Goal: Task Accomplishment & Management: Use online tool/utility

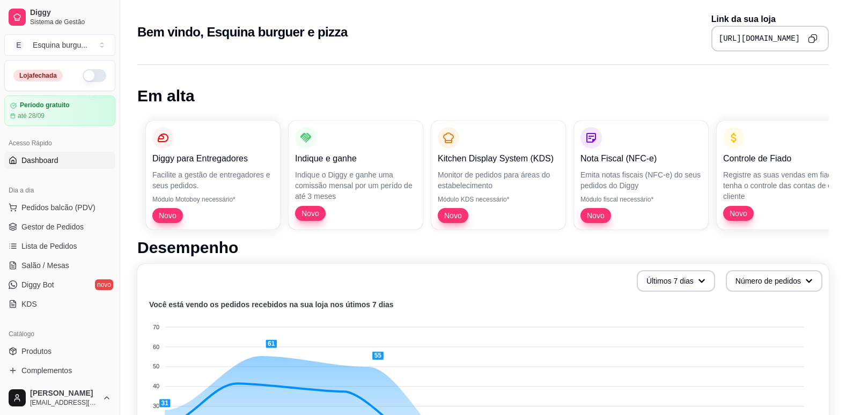
click at [818, 95] on h1 "Em alta" at bounding box center [482, 95] width 691 height 19
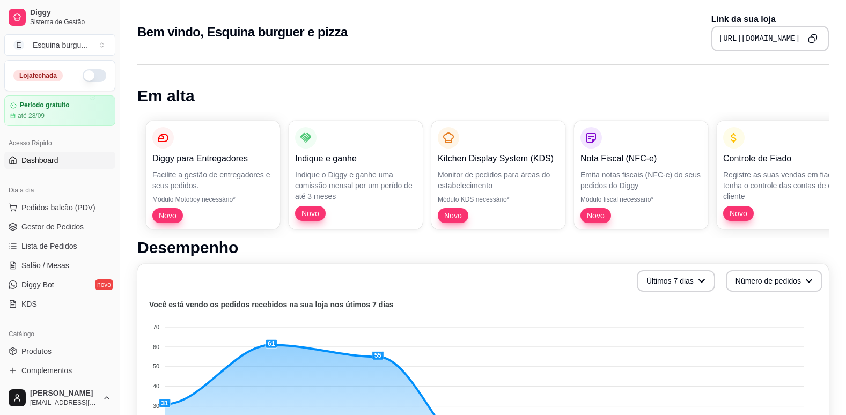
click at [530, 247] on h1 "Desempenho" at bounding box center [482, 247] width 691 height 19
click at [84, 77] on button "button" at bounding box center [95, 75] width 24 height 13
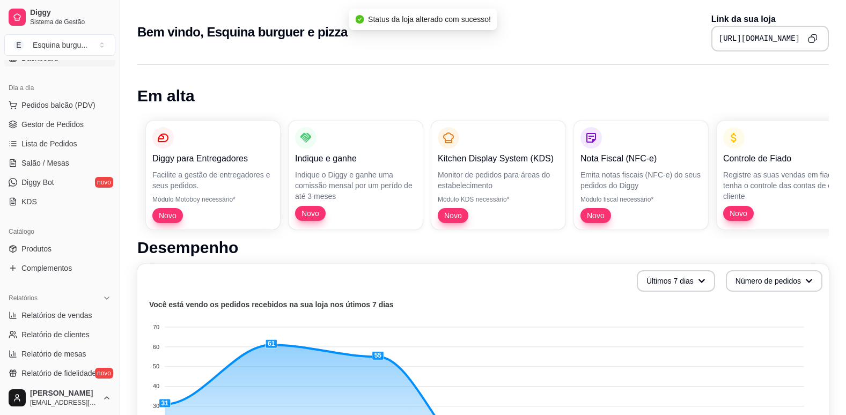
scroll to position [114, 0]
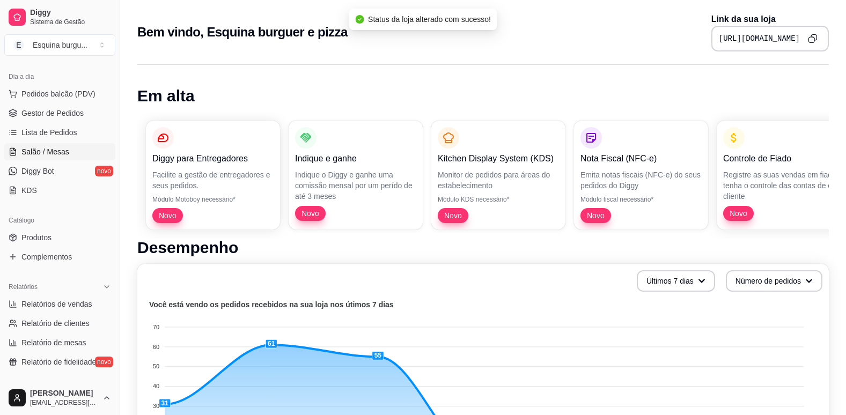
click at [58, 151] on span "Salão / Mesas" at bounding box center [45, 151] width 48 height 11
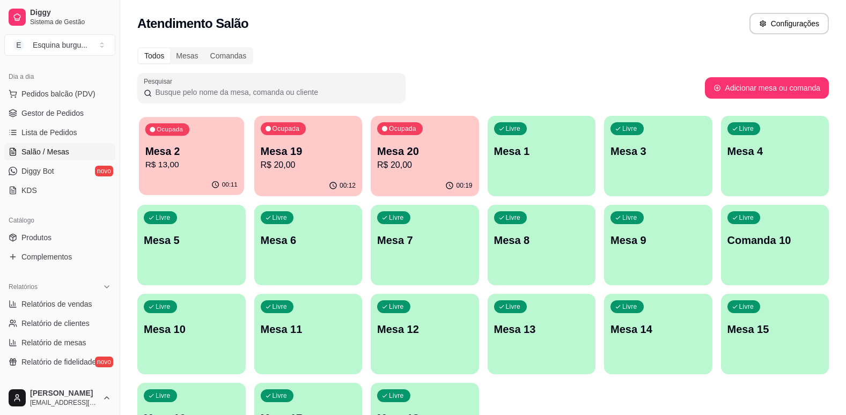
click at [190, 165] on p "R$ 13,00" at bounding box center [191, 165] width 92 height 12
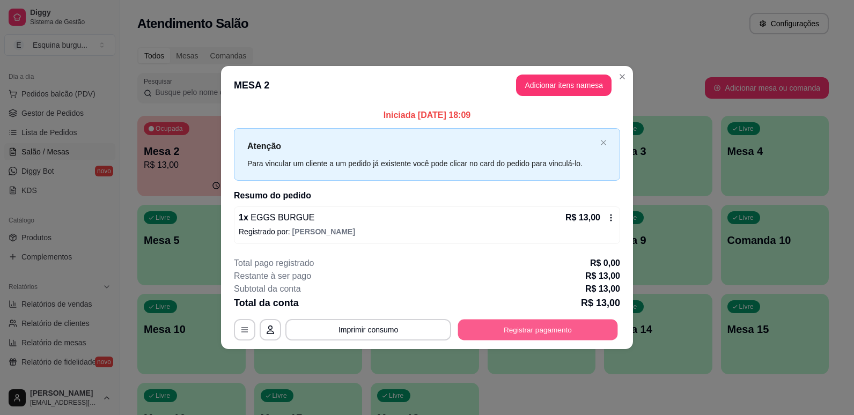
click at [518, 327] on button "Registrar pagamento" at bounding box center [538, 329] width 160 height 21
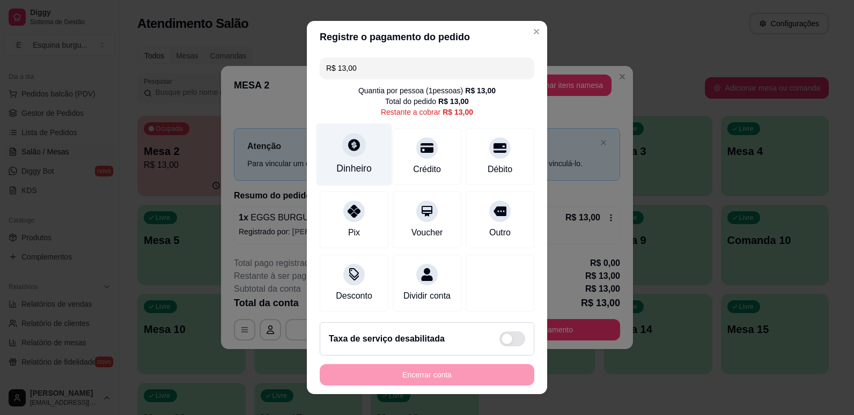
click at [357, 167] on div "Dinheiro" at bounding box center [353, 168] width 35 height 14
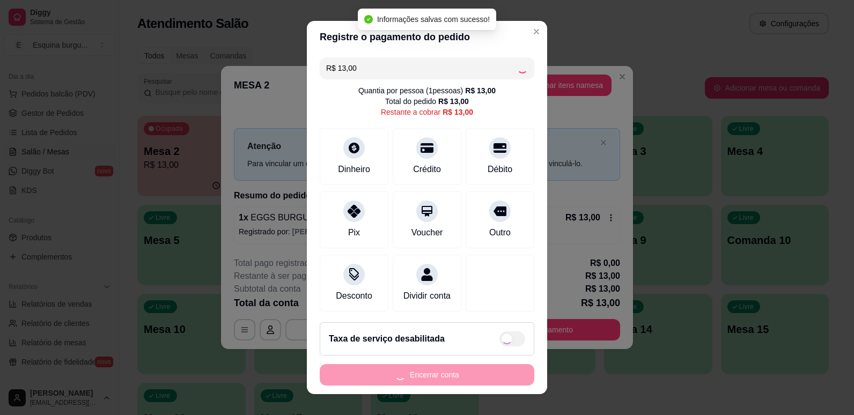
type input "R$ 0,00"
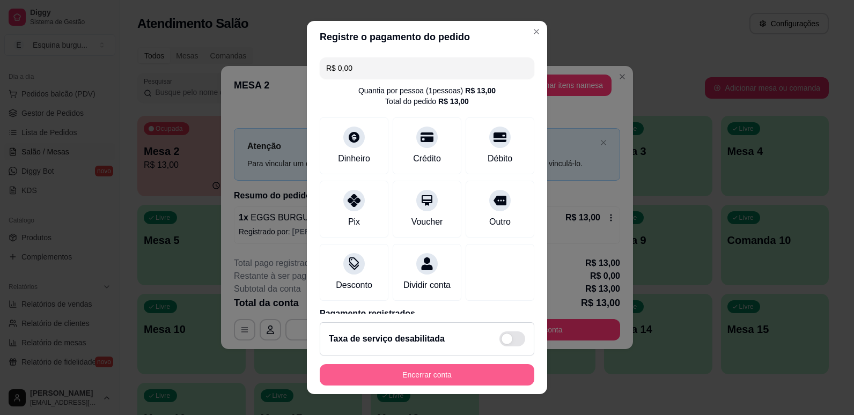
click at [470, 379] on button "Encerrar conta" at bounding box center [427, 374] width 214 height 21
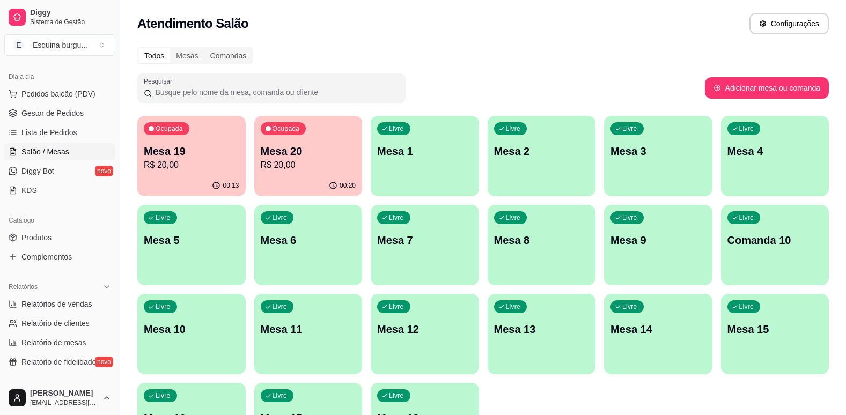
click at [306, 159] on p "R$ 20,00" at bounding box center [308, 165] width 95 height 13
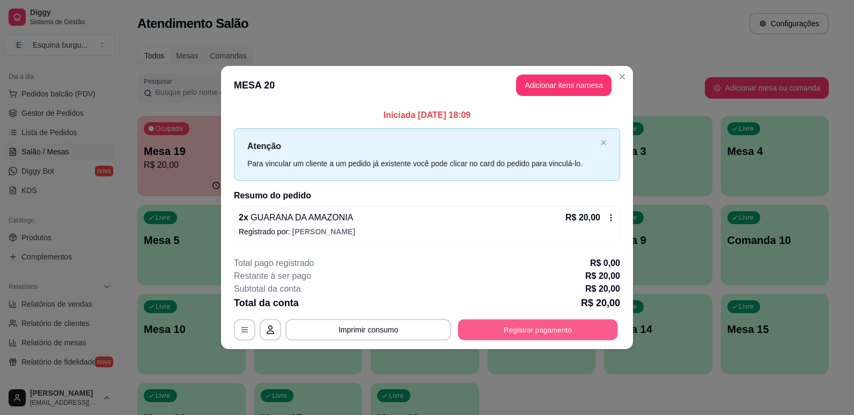
click at [531, 323] on button "Registrar pagamento" at bounding box center [538, 329] width 160 height 21
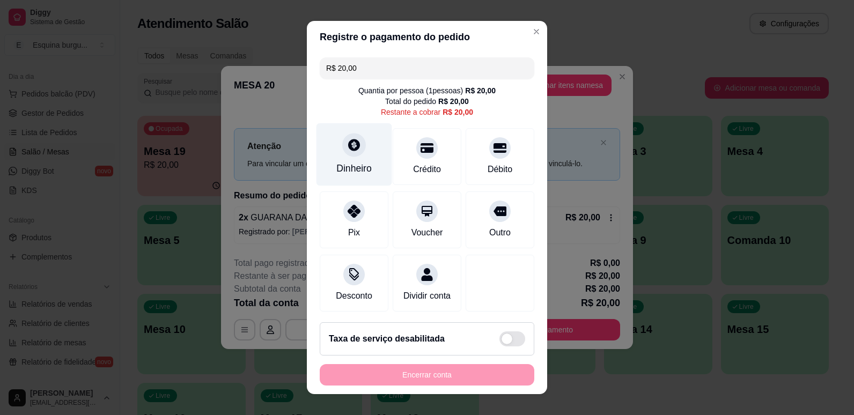
click at [364, 131] on div "Dinheiro" at bounding box center [354, 154] width 76 height 63
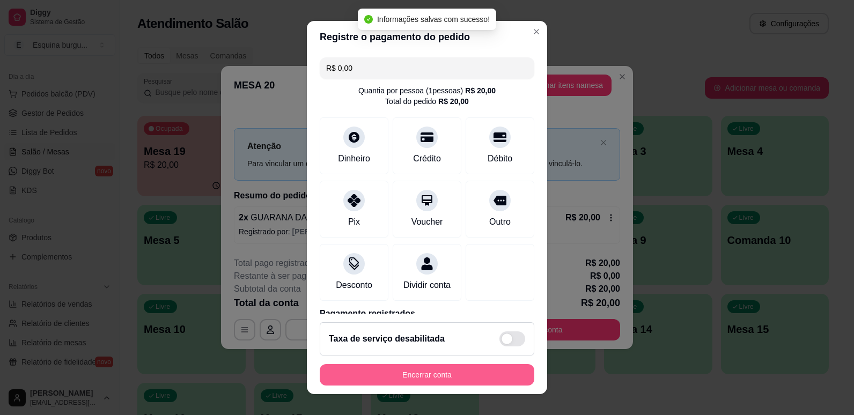
type input "R$ 0,00"
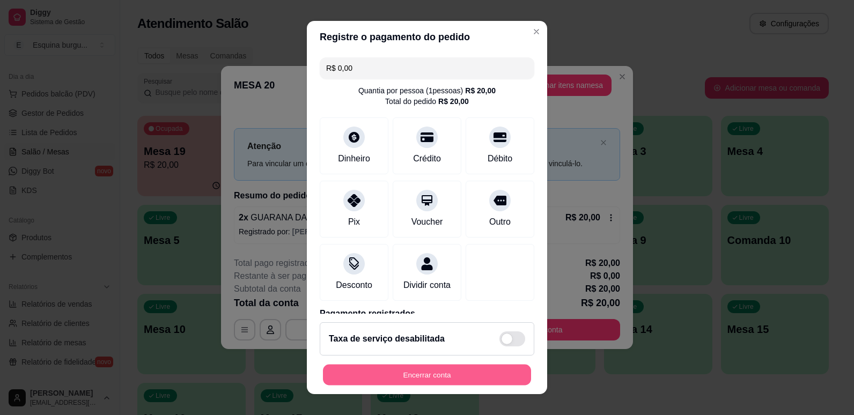
click at [464, 377] on button "Encerrar conta" at bounding box center [427, 375] width 208 height 21
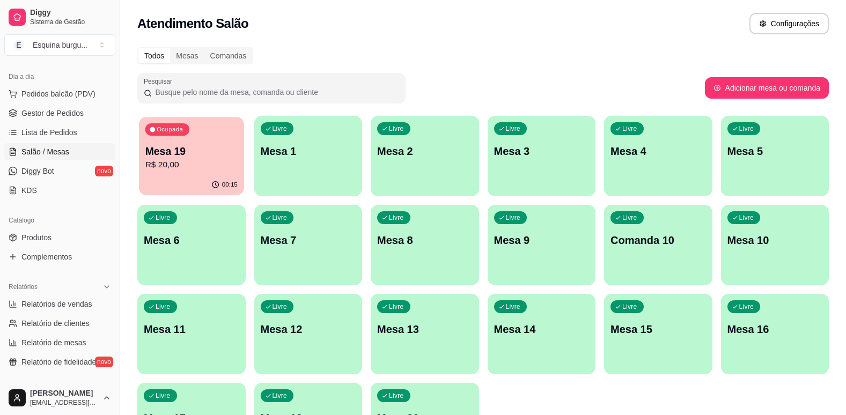
click at [232, 158] on div "Mesa 19 R$ 20,00" at bounding box center [191, 157] width 92 height 27
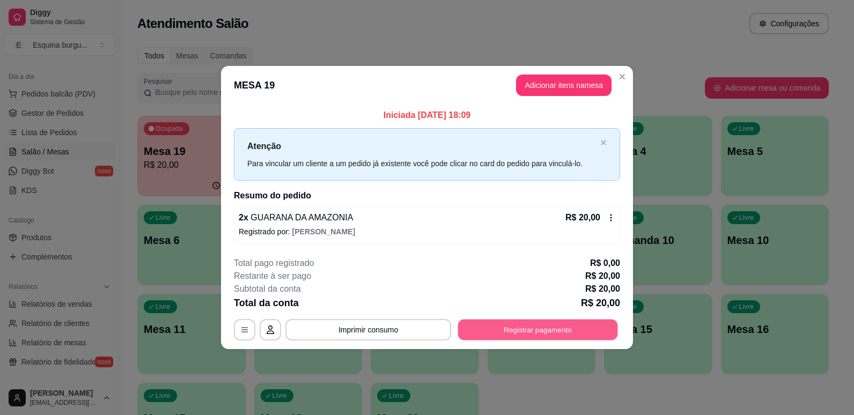
click at [549, 333] on button "Registrar pagamento" at bounding box center [538, 329] width 160 height 21
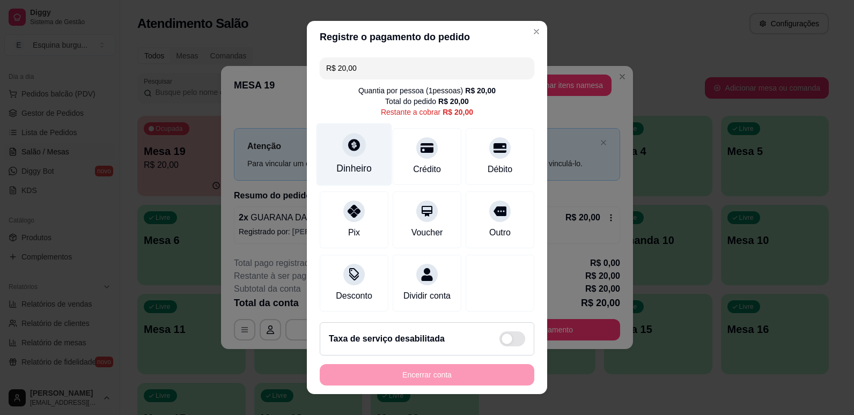
click at [357, 169] on div "Dinheiro" at bounding box center [353, 168] width 35 height 14
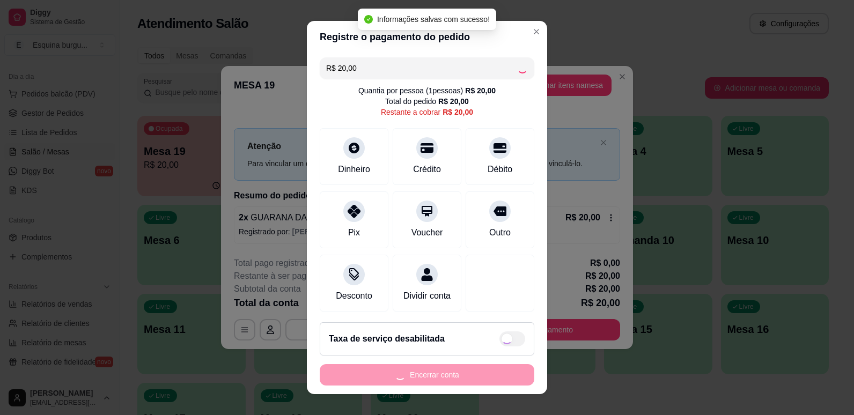
type input "R$ 0,00"
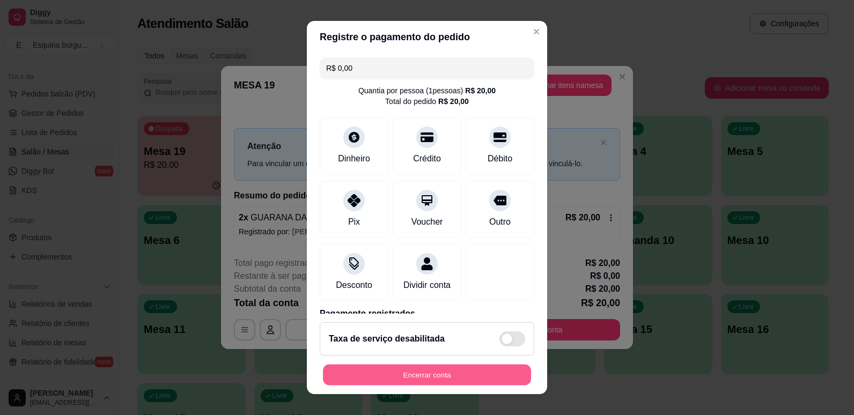
click at [485, 368] on button "Encerrar conta" at bounding box center [427, 375] width 208 height 21
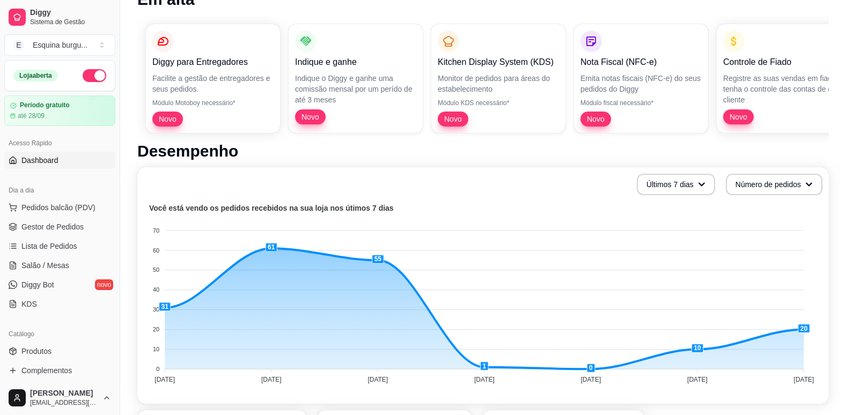
scroll to position [97, 0]
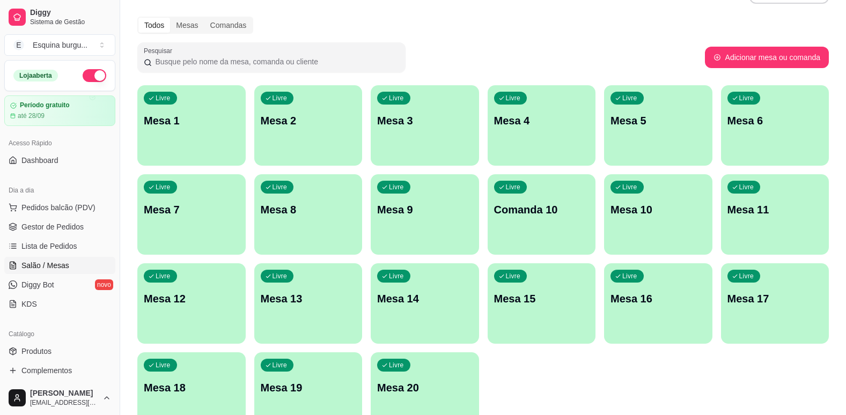
scroll to position [92, 0]
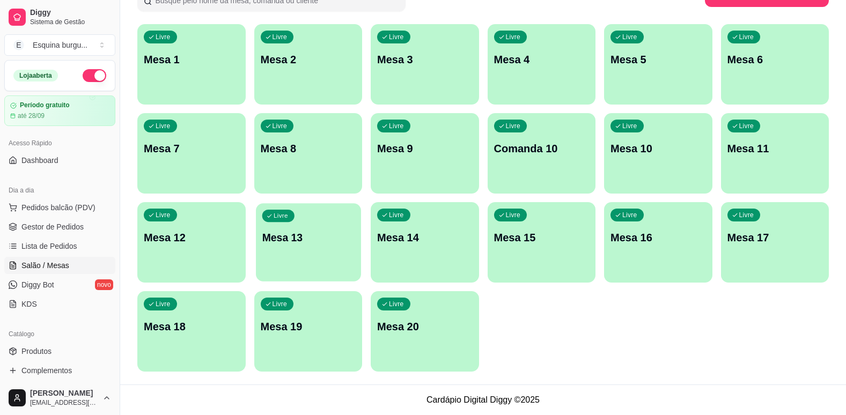
click at [312, 206] on div "Livre Mesa 13" at bounding box center [308, 235] width 105 height 65
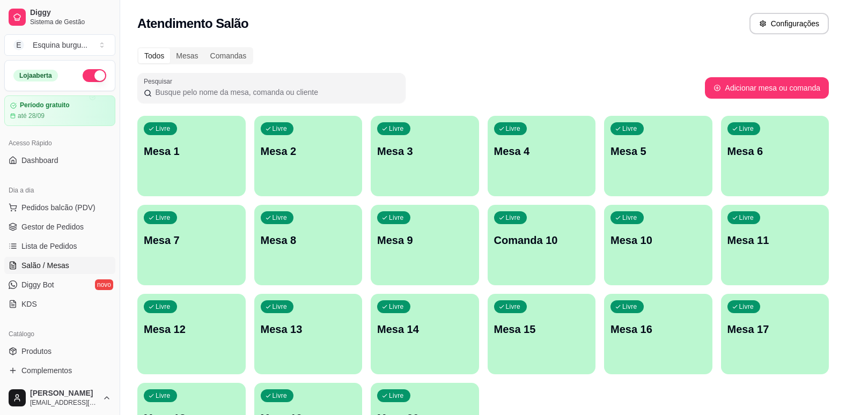
drag, startPoint x: 621, startPoint y: 168, endPoint x: 563, endPoint y: 55, distance: 127.3
click at [563, 55] on div "Todos Mesas Comandas" at bounding box center [482, 55] width 691 height 17
